Goal: Information Seeking & Learning: Learn about a topic

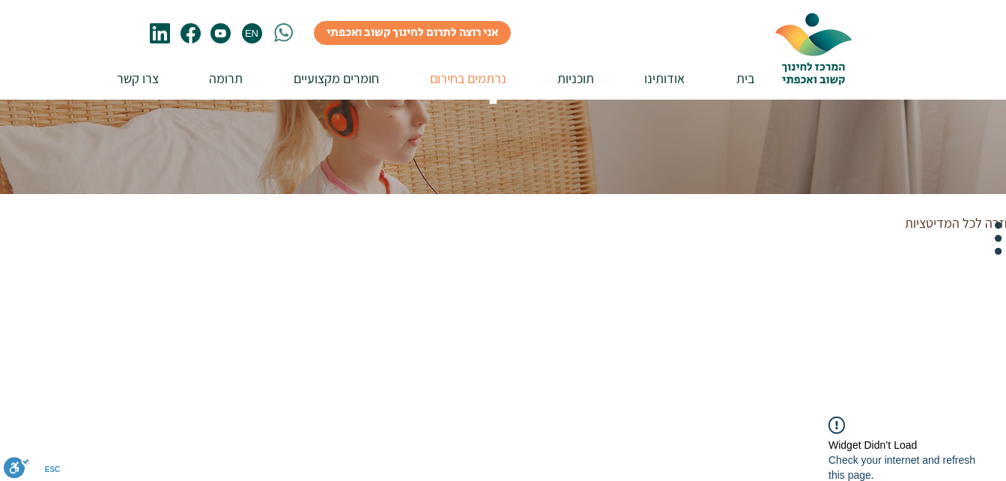
scroll to position [131, 0]
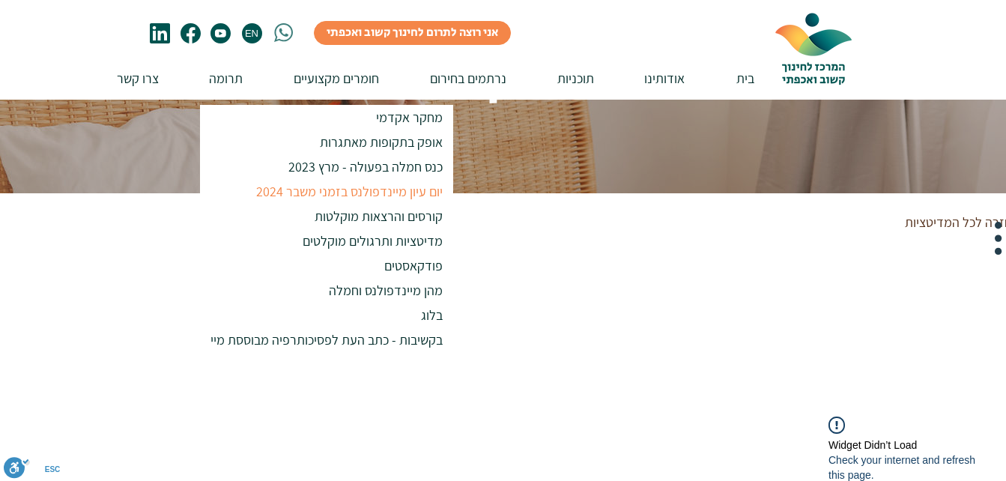
click at [337, 195] on p "יום עיון מיינדפולנס בזמני משבר 2024" at bounding box center [349, 191] width 200 height 25
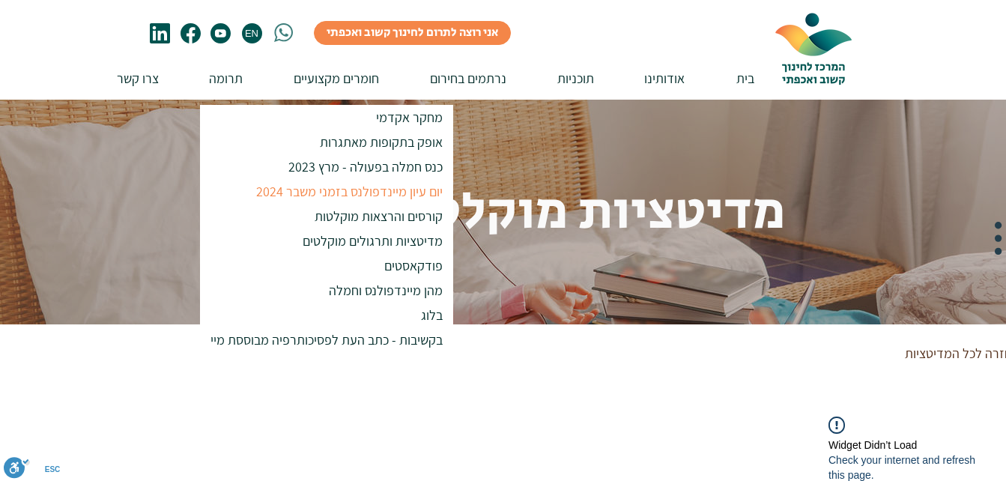
click at [337, 195] on p "יום עיון מיינדפולנס בזמני משבר 2024" at bounding box center [349, 191] width 200 height 25
click at [342, 190] on p "יום עיון מיינדפולנס בזמני משבר 2024" at bounding box center [349, 191] width 200 height 25
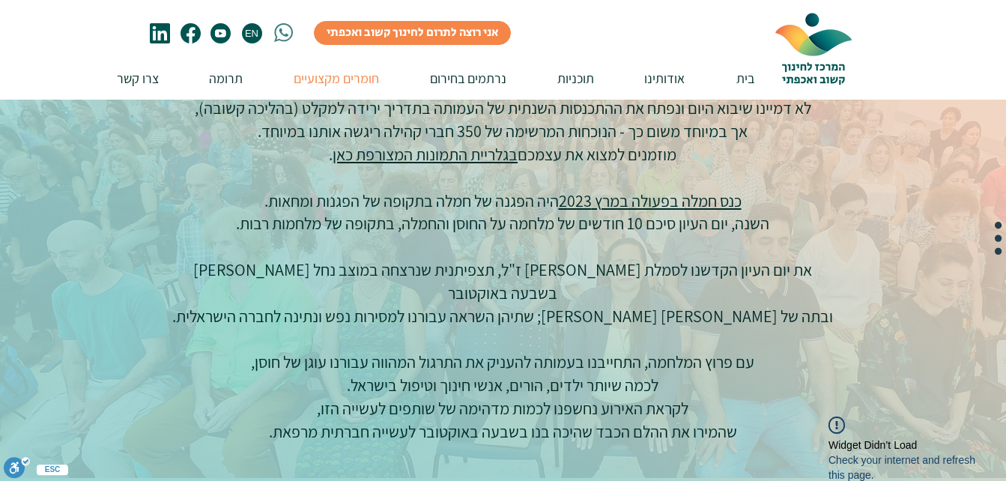
scroll to position [716, 0]
click at [416, 149] on link "בגלריית התמונות המצורפת כאן" at bounding box center [425, 152] width 185 height 21
click at [651, 199] on link "כנס חמלה בפעולה במרץ 2023" at bounding box center [650, 199] width 183 height 21
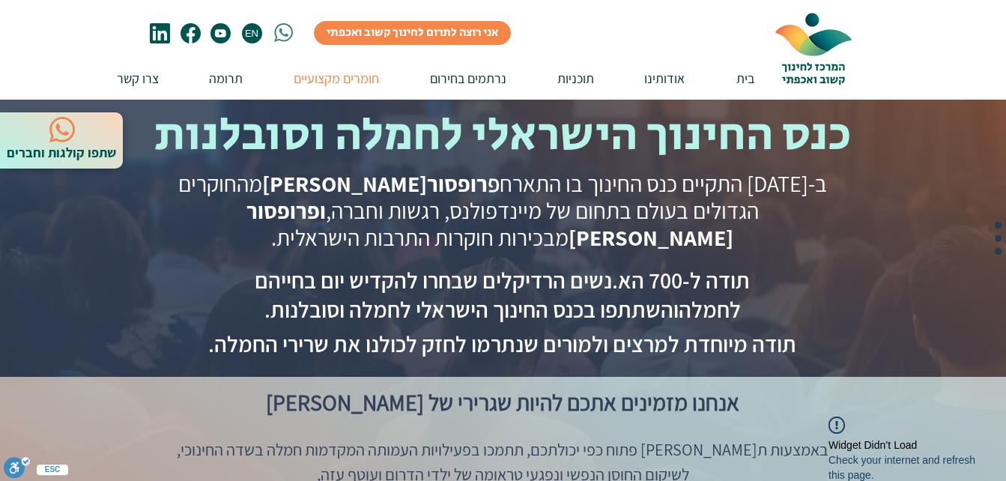
scroll to position [219, 0]
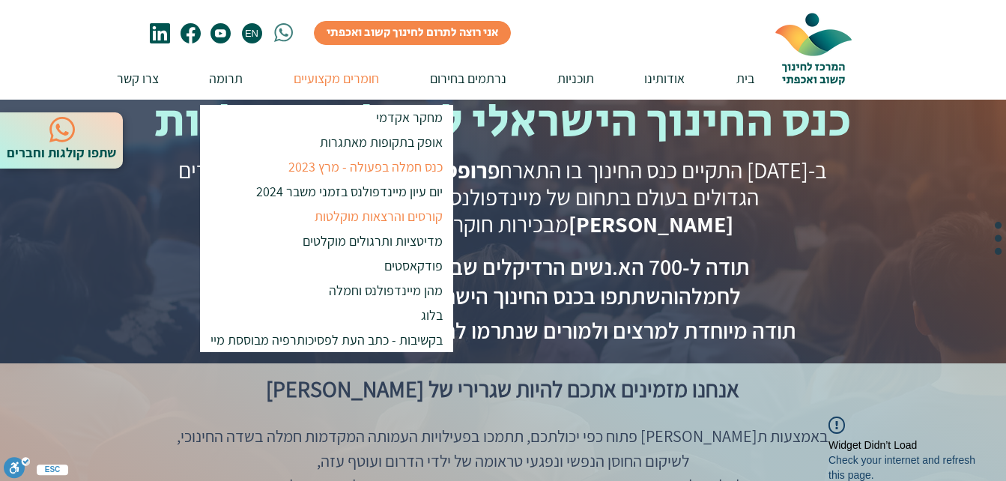
click at [357, 214] on p "קורסים והרצאות מוקלטות" at bounding box center [379, 216] width 142 height 25
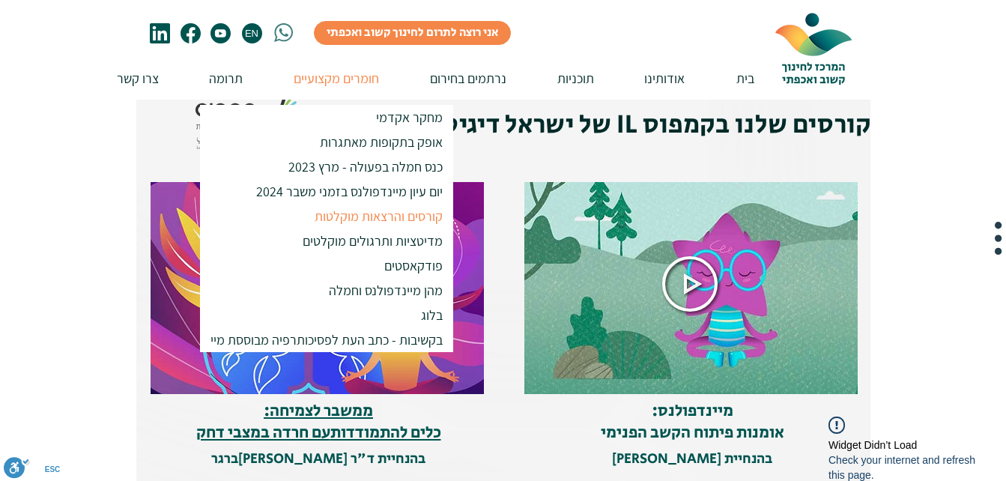
click at [357, 214] on p "קורסים והרצאות מוקלטות" at bounding box center [379, 216] width 142 height 25
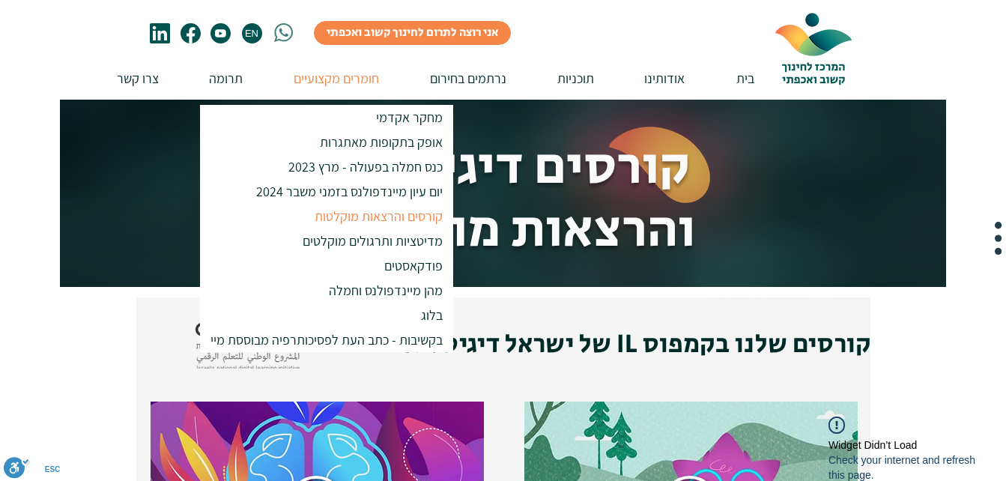
click at [357, 214] on p "קורסים והרצאות מוקלטות" at bounding box center [379, 216] width 142 height 25
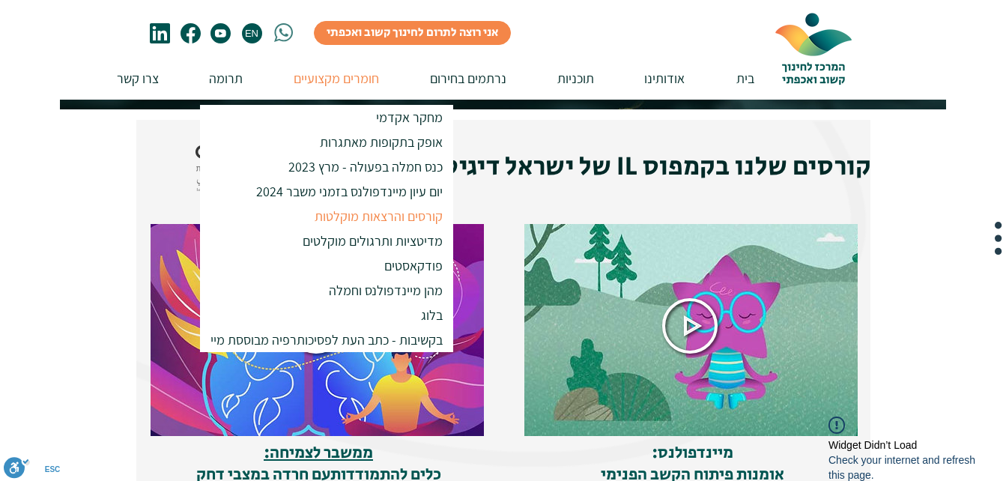
scroll to position [178, 0]
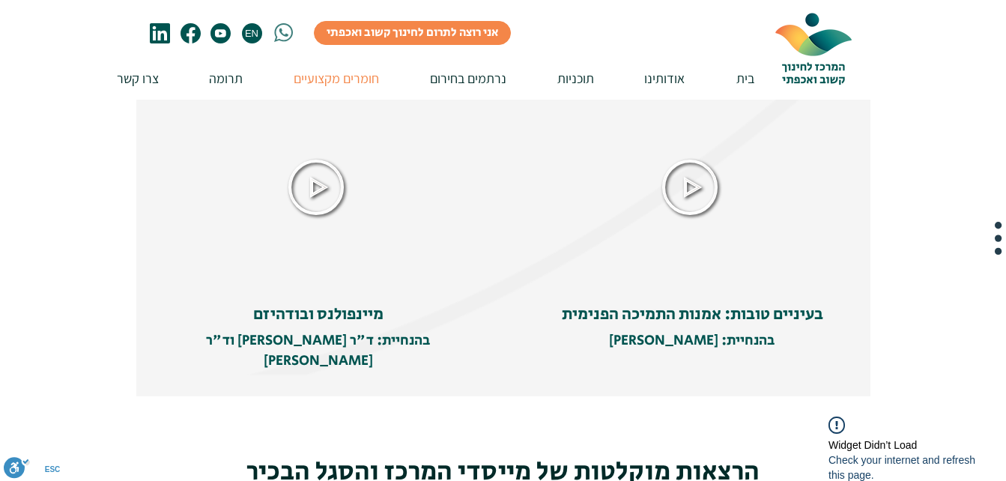
scroll to position [643, 0]
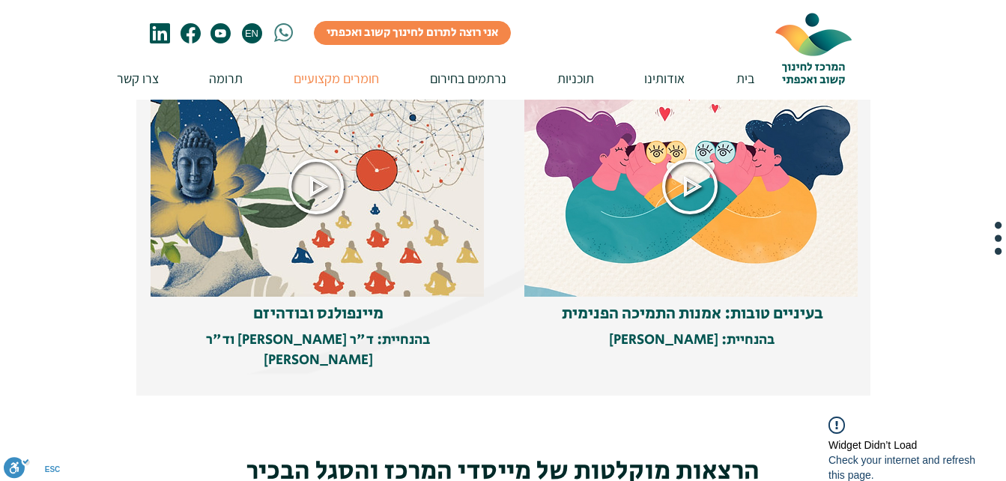
click at [313, 189] on icon at bounding box center [315, 186] width 55 height 55
